Goal: Information Seeking & Learning: Learn about a topic

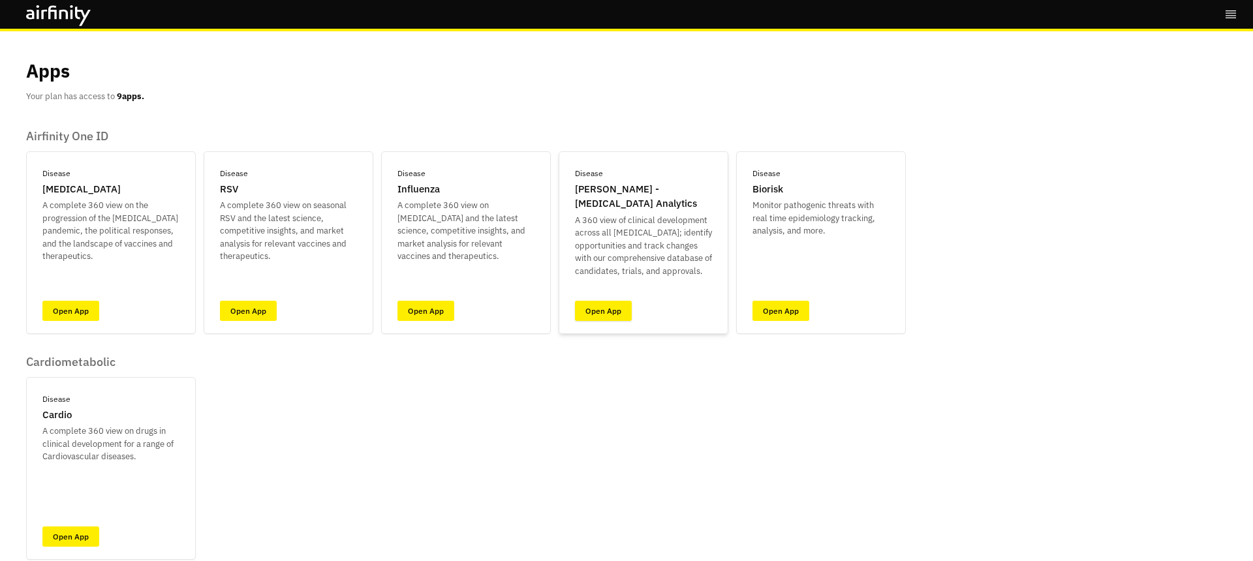
click at [623, 319] on link "Open App" at bounding box center [603, 311] width 57 height 20
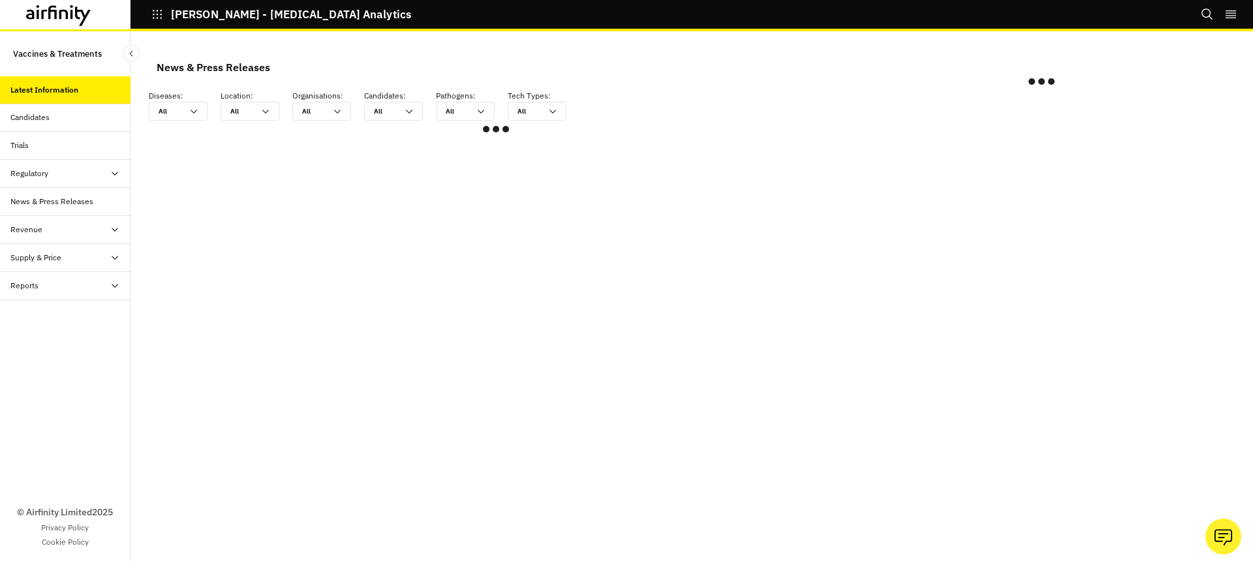
click at [1206, 14] on icon "Search" at bounding box center [1207, 14] width 13 height 13
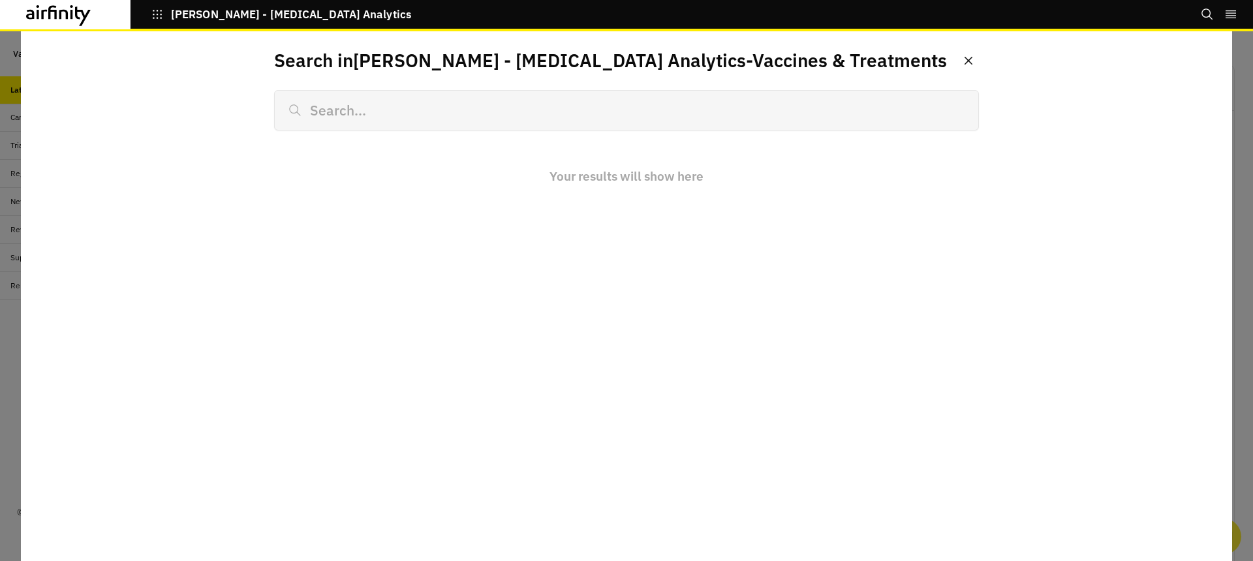
scroll to position [783, 392]
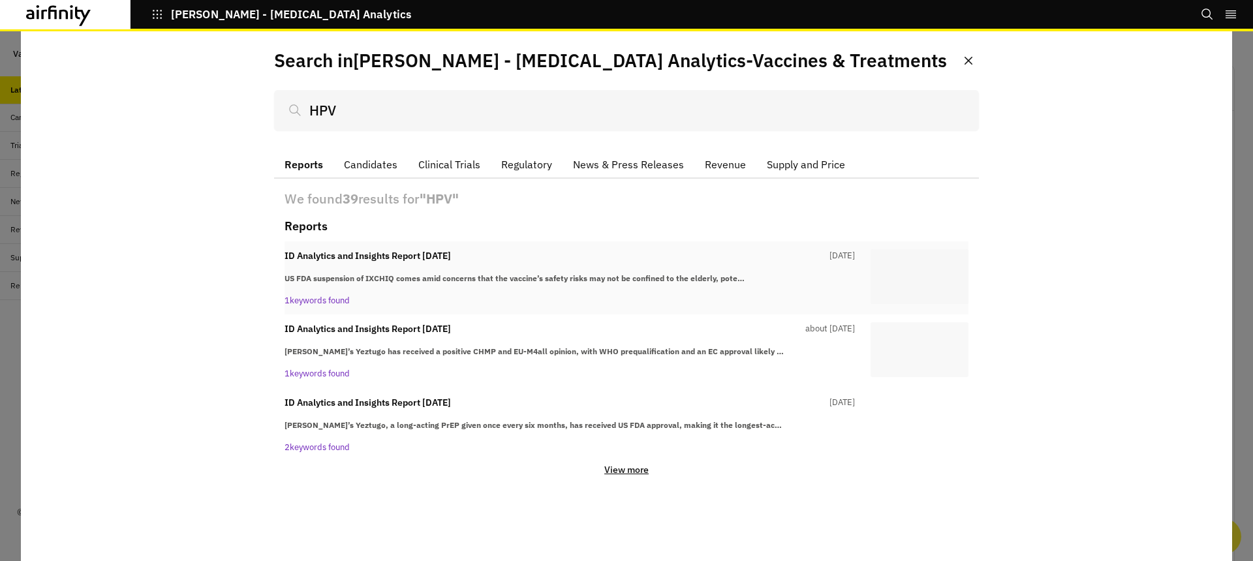
click at [339, 298] on p "1 keywords found" at bounding box center [570, 300] width 570 height 13
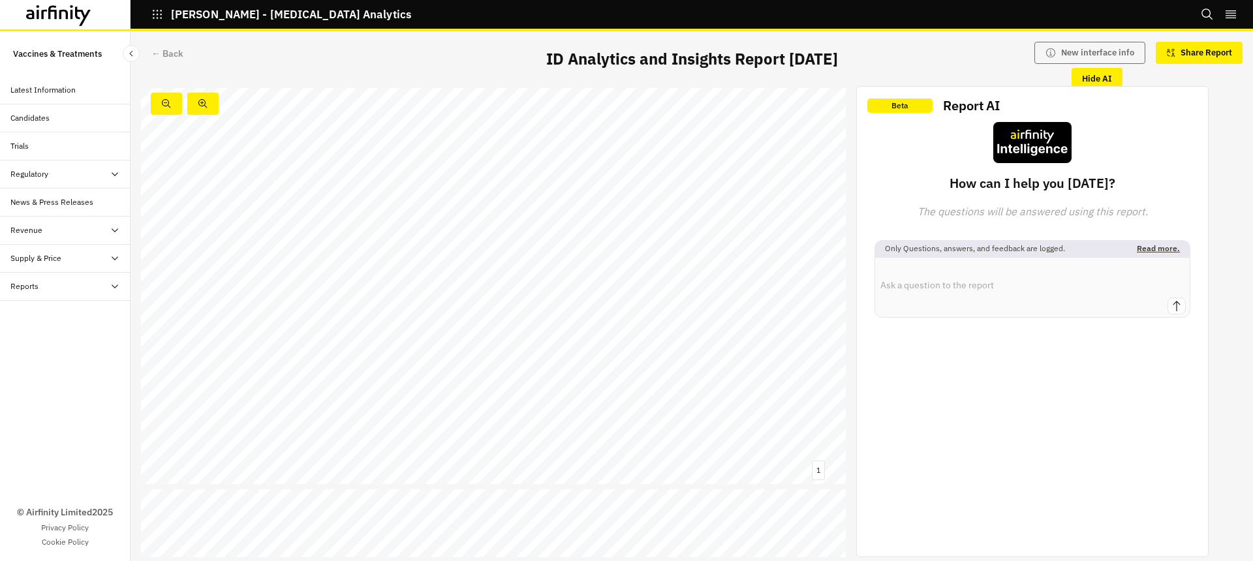
click at [951, 266] on textarea at bounding box center [1032, 278] width 315 height 40
type textarea "tell me everything about hpv"
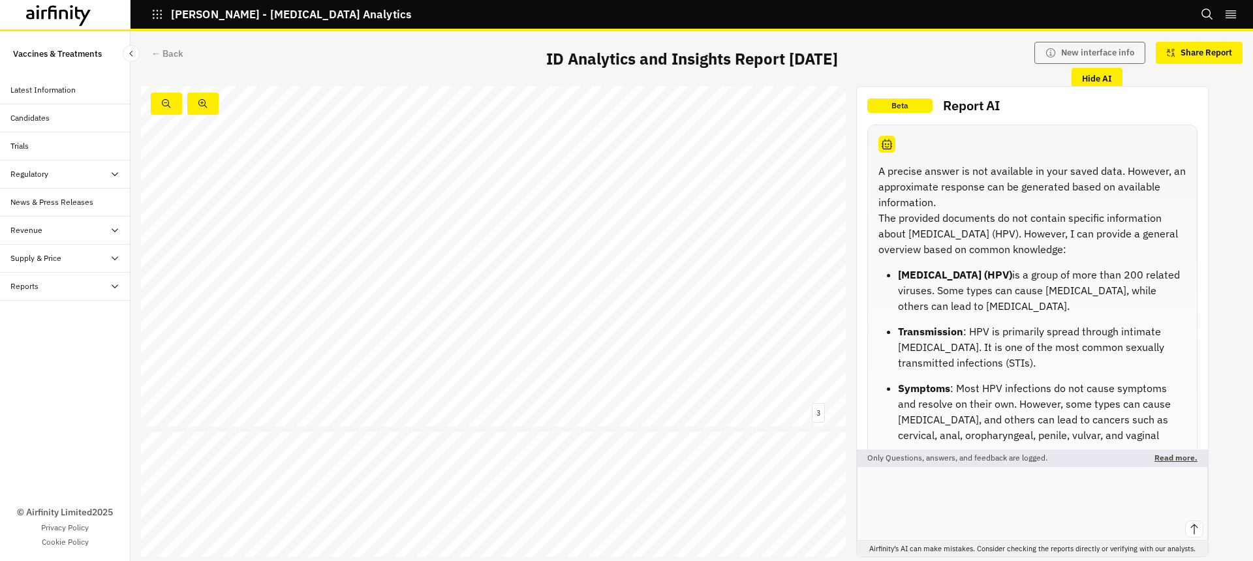
scroll to position [64, 0]
